Goal: Task Accomplishment & Management: Use online tool/utility

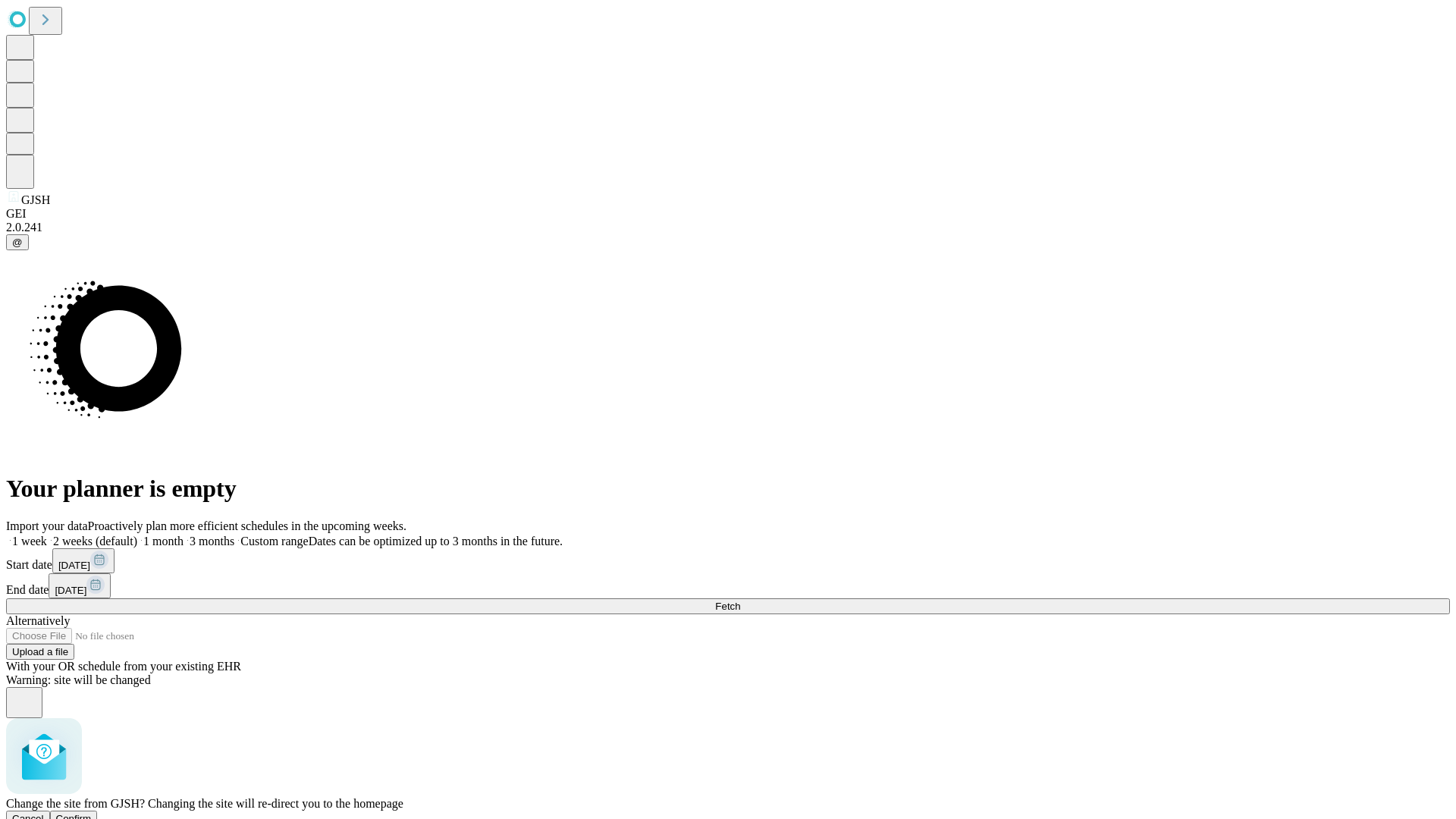
click at [92, 813] on span "Confirm" at bounding box center [74, 818] width 35 height 11
click at [183, 535] on label "1 month" at bounding box center [160, 541] width 46 height 13
click at [740, 600] on span "Fetch" at bounding box center [727, 606] width 25 height 11
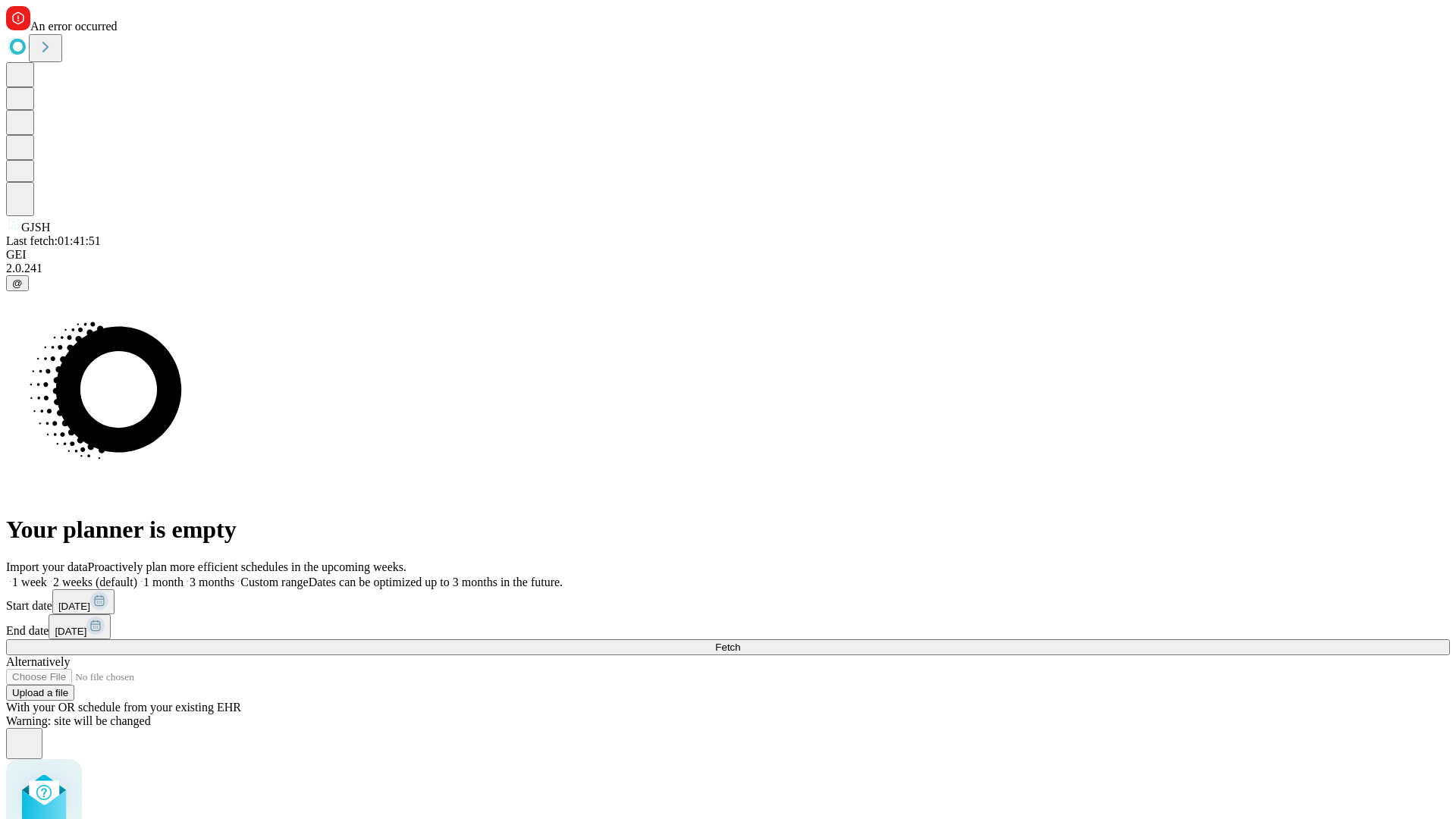
click at [183, 576] on label "1 month" at bounding box center [160, 582] width 46 height 13
click at [740, 642] on span "Fetch" at bounding box center [727, 647] width 25 height 11
click at [183, 576] on label "1 month" at bounding box center [160, 582] width 46 height 13
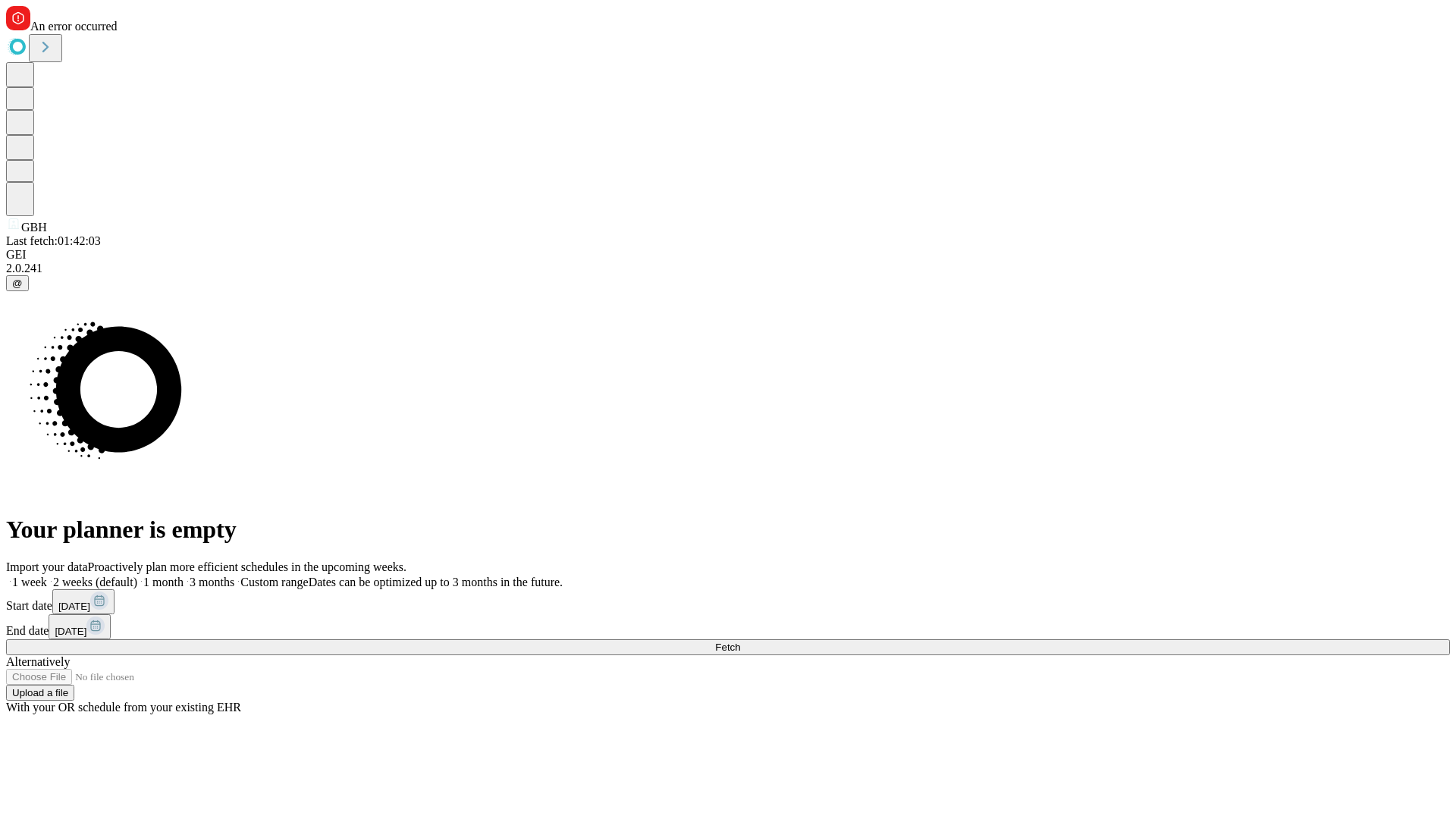
click at [740, 642] on span "Fetch" at bounding box center [727, 647] width 25 height 11
click at [183, 576] on label "1 month" at bounding box center [160, 582] width 46 height 13
click at [740, 642] on span "Fetch" at bounding box center [727, 647] width 25 height 11
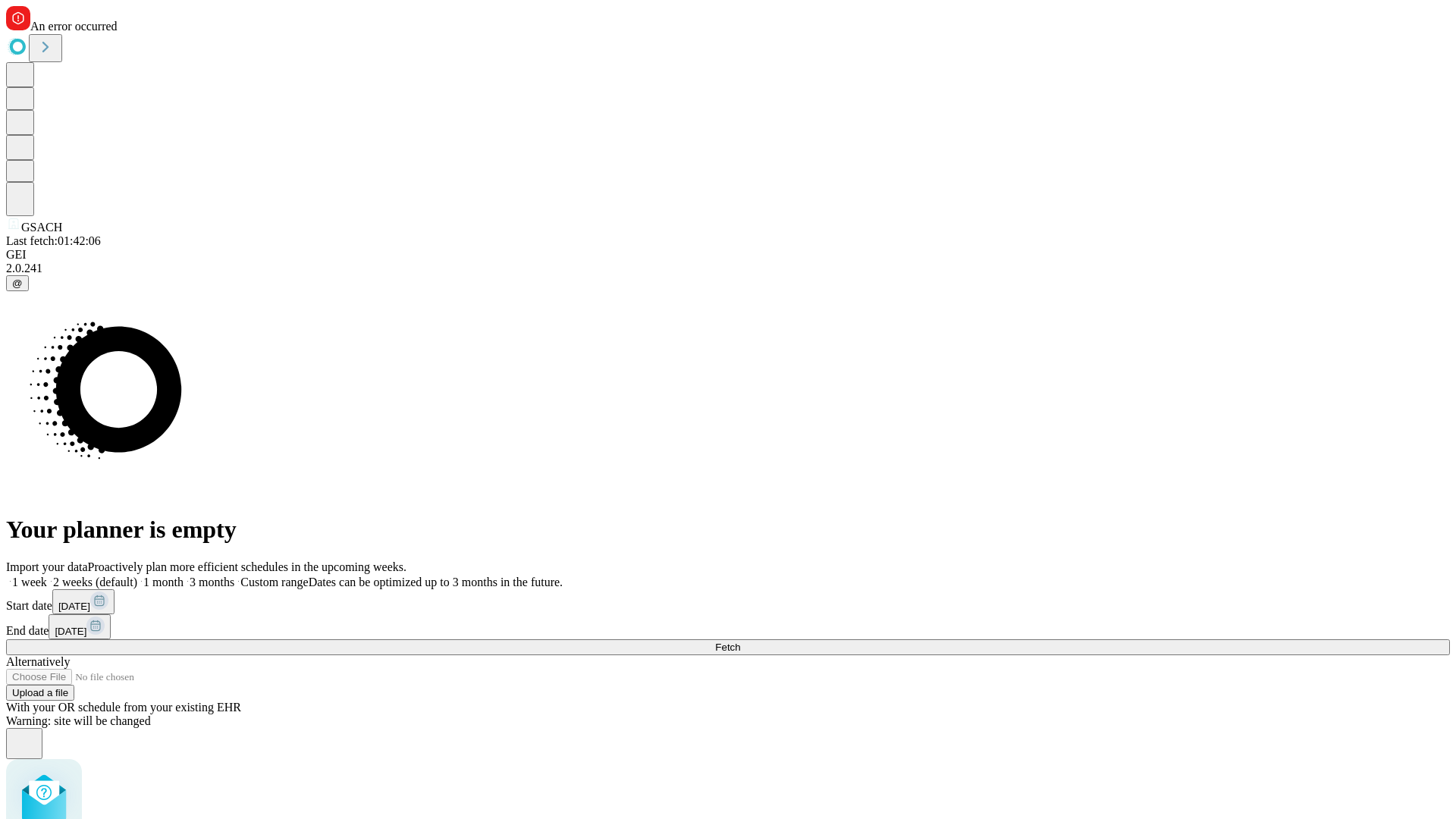
click at [183, 576] on label "1 month" at bounding box center [160, 582] width 46 height 13
click at [740, 642] on span "Fetch" at bounding box center [727, 647] width 25 height 11
click at [183, 576] on label "1 month" at bounding box center [160, 582] width 46 height 13
click at [740, 642] on span "Fetch" at bounding box center [727, 647] width 25 height 11
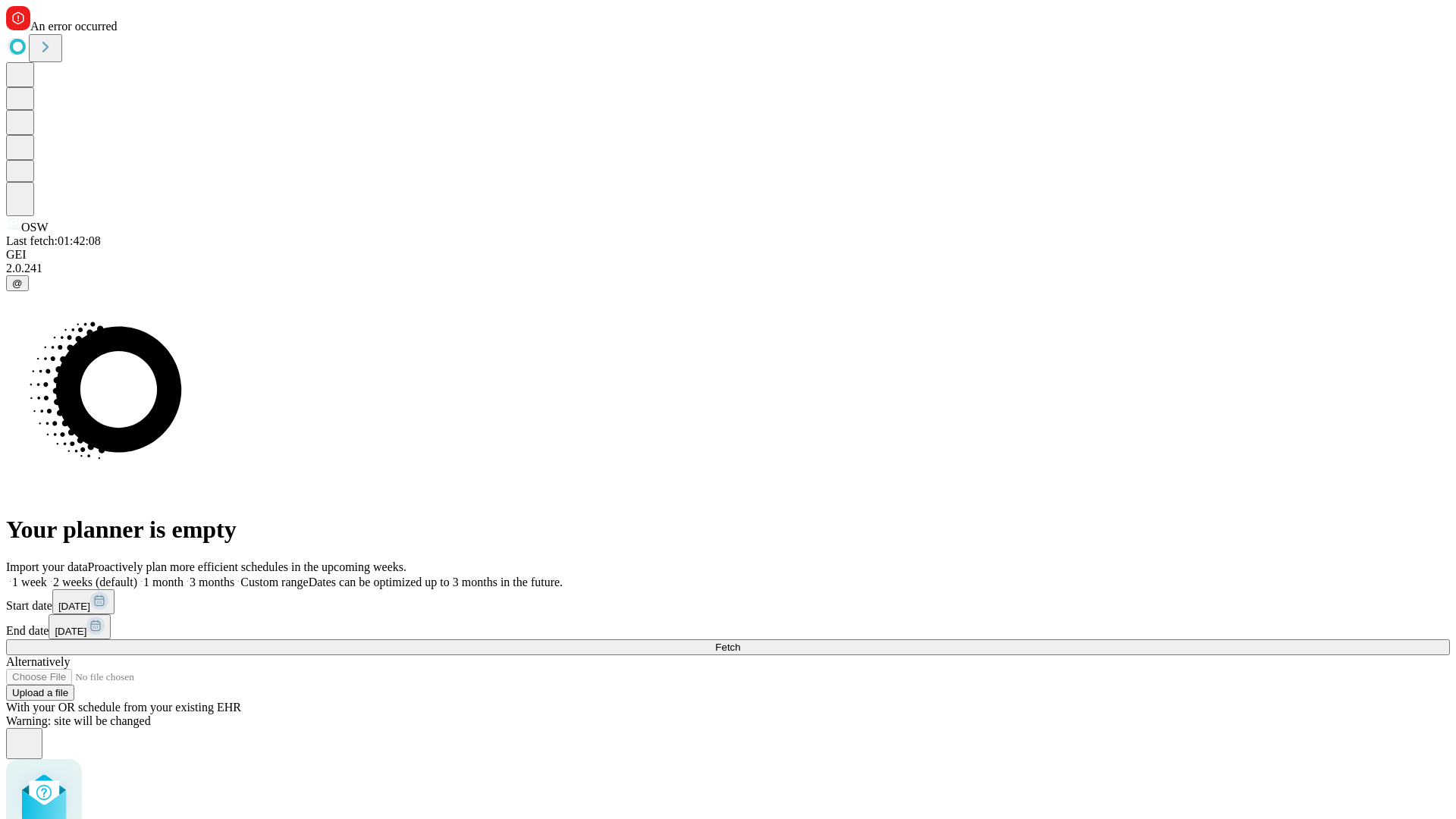
click at [183, 576] on label "1 month" at bounding box center [160, 582] width 46 height 13
click at [740, 642] on span "Fetch" at bounding box center [727, 647] width 25 height 11
click at [183, 576] on label "1 month" at bounding box center [160, 582] width 46 height 13
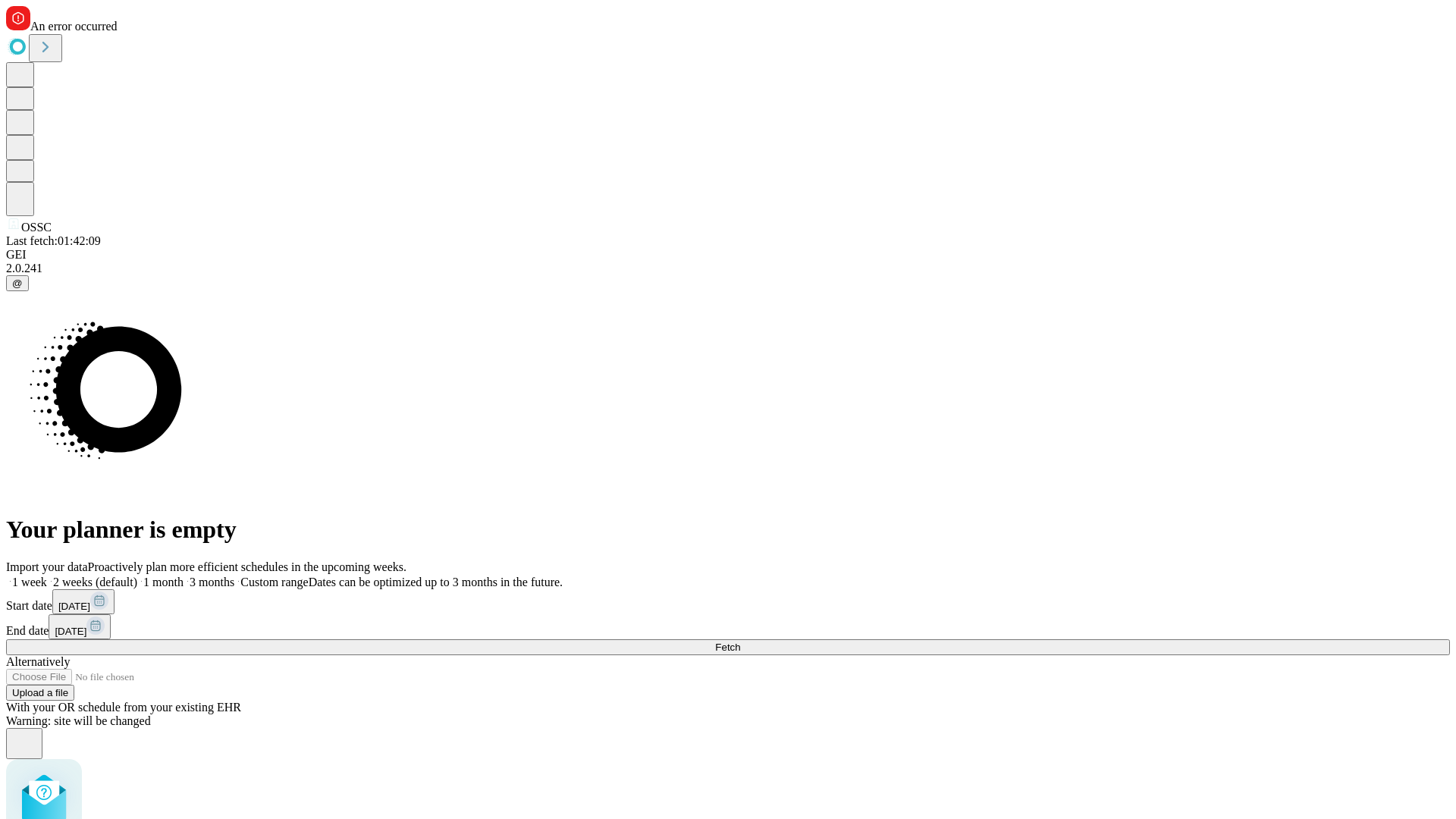
click at [740, 642] on span "Fetch" at bounding box center [727, 647] width 25 height 11
click at [183, 576] on label "1 month" at bounding box center [160, 582] width 46 height 13
click at [740, 642] on span "Fetch" at bounding box center [727, 647] width 25 height 11
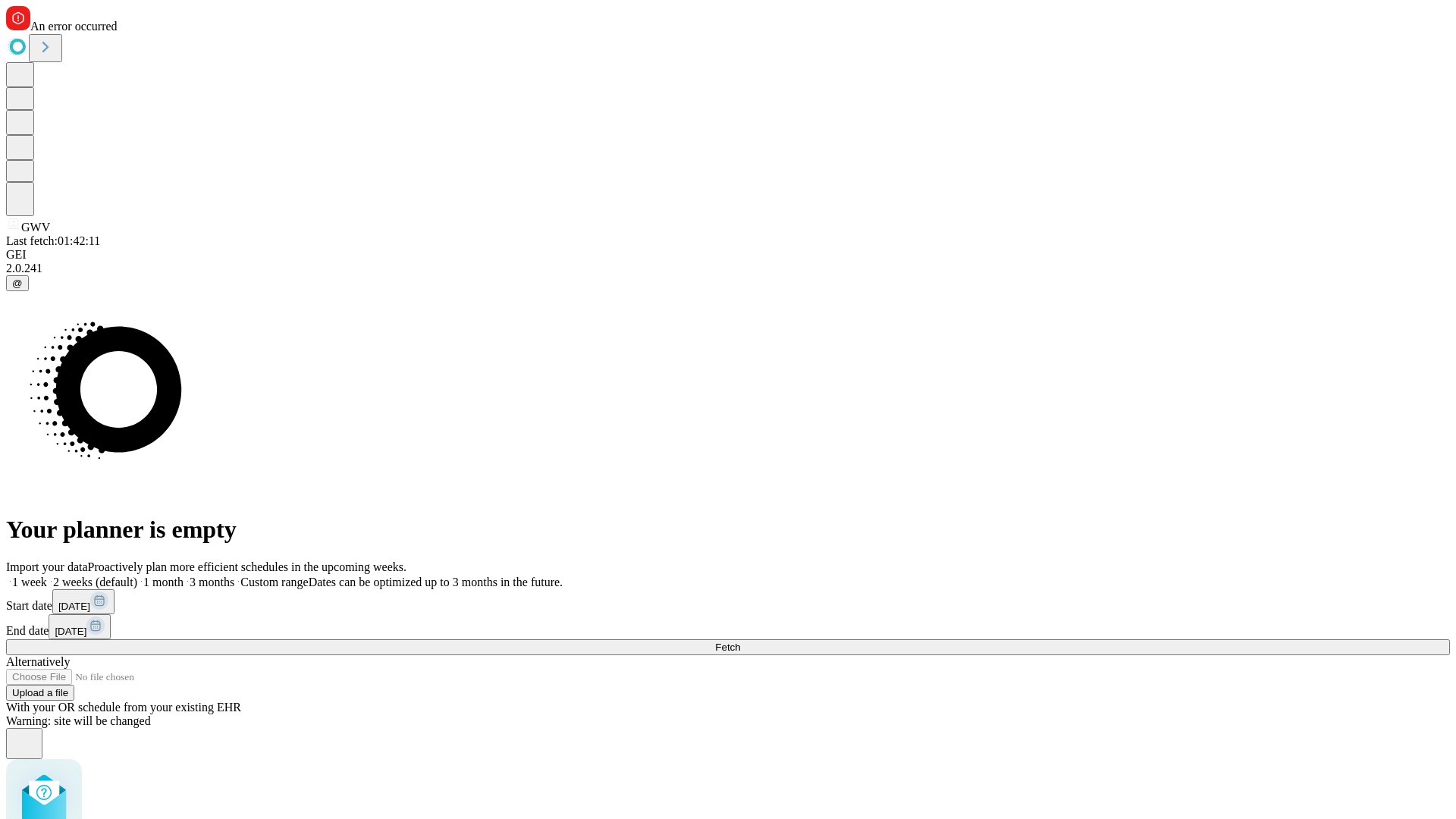
click at [183, 576] on label "1 month" at bounding box center [160, 582] width 46 height 13
click at [740, 642] on span "Fetch" at bounding box center [727, 647] width 25 height 11
click at [183, 576] on label "1 month" at bounding box center [160, 582] width 46 height 13
click at [740, 642] on span "Fetch" at bounding box center [727, 647] width 25 height 11
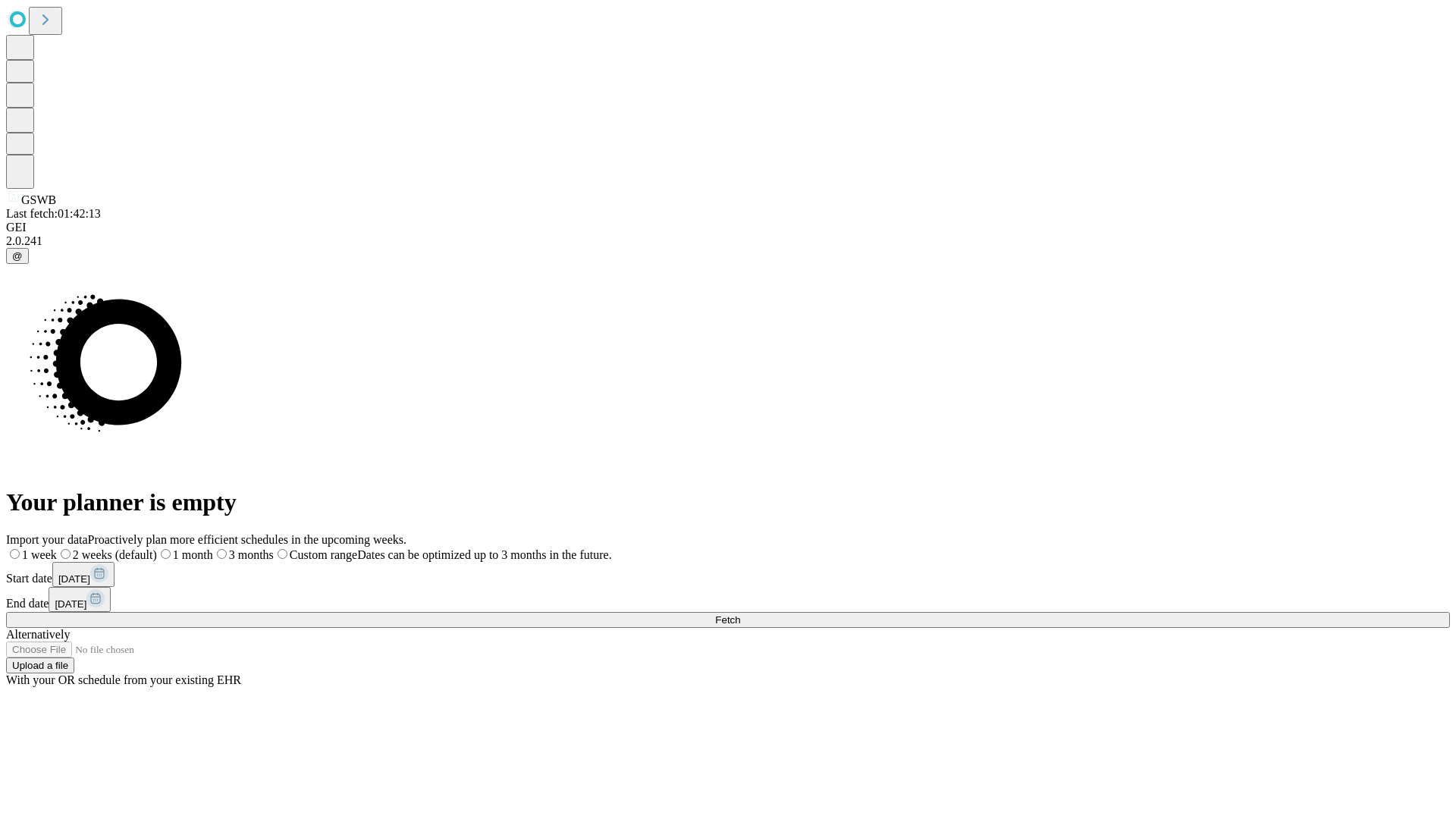
click at [740, 614] on span "Fetch" at bounding box center [727, 620] width 25 height 11
